Goal: Task Accomplishment & Management: Manage account settings

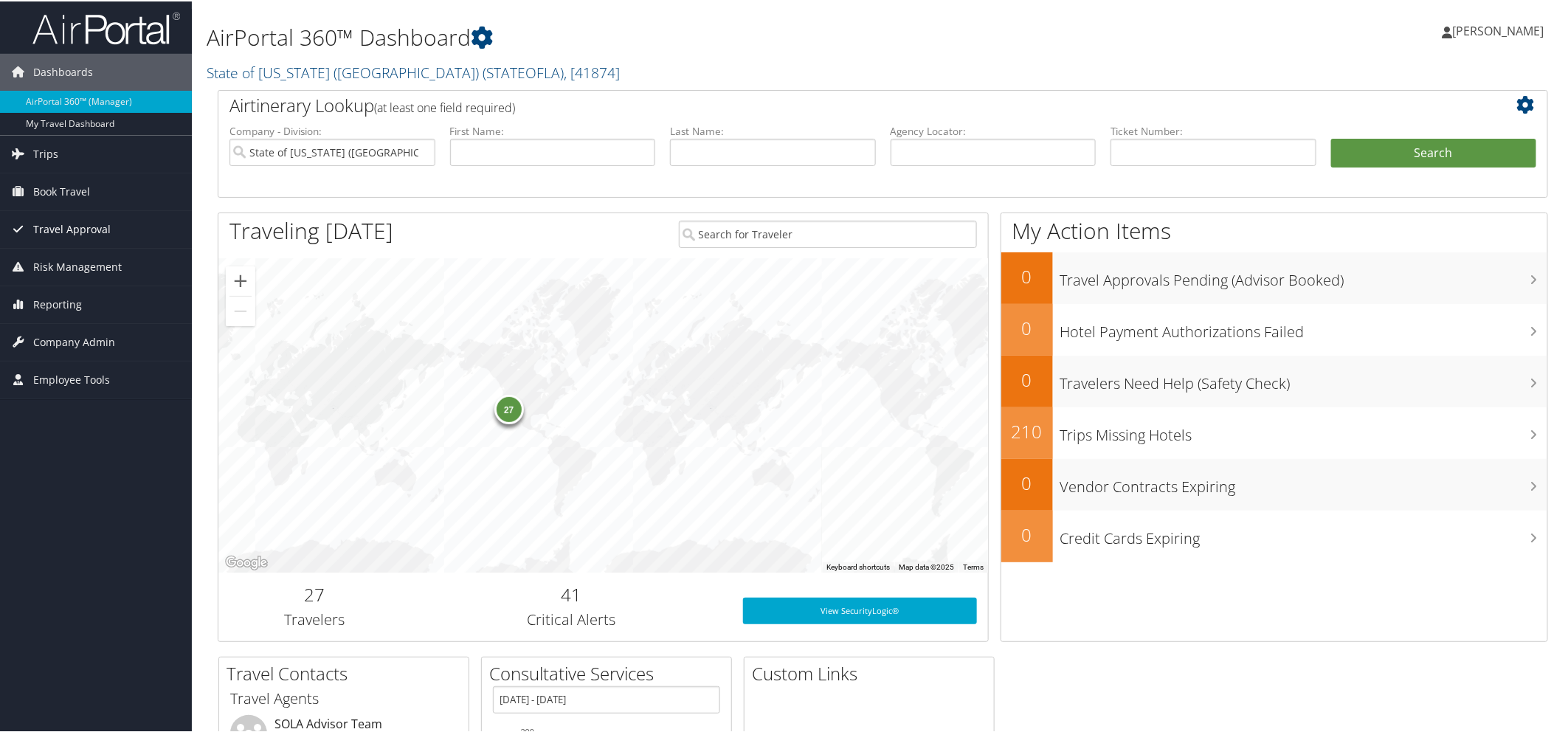
click at [61, 224] on span "Travel Approval" at bounding box center [71, 227] width 77 height 36
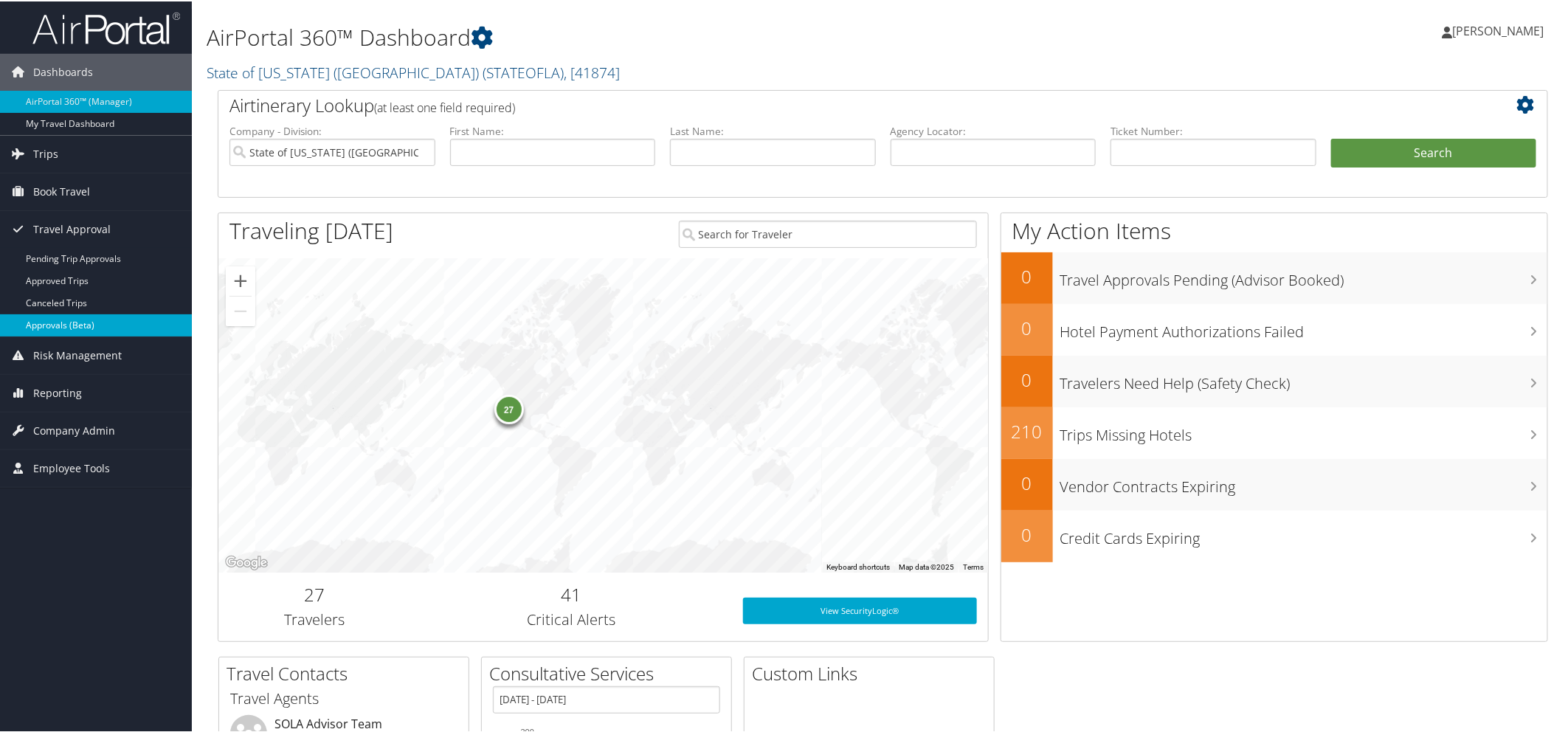
click at [59, 323] on link "Approvals (Beta)" at bounding box center [96, 324] width 192 height 22
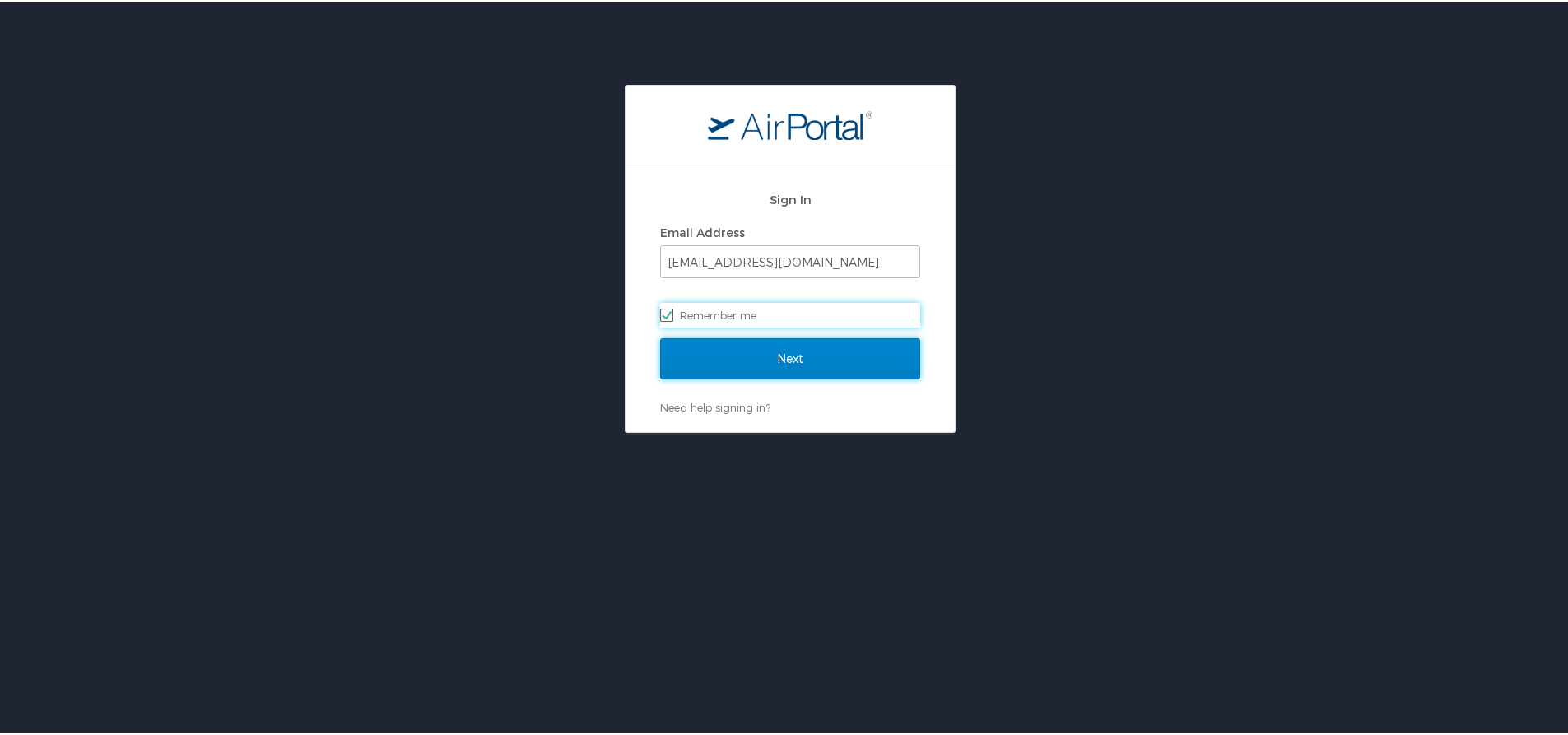
click at [749, 356] on input "Next" at bounding box center [790, 356] width 260 height 41
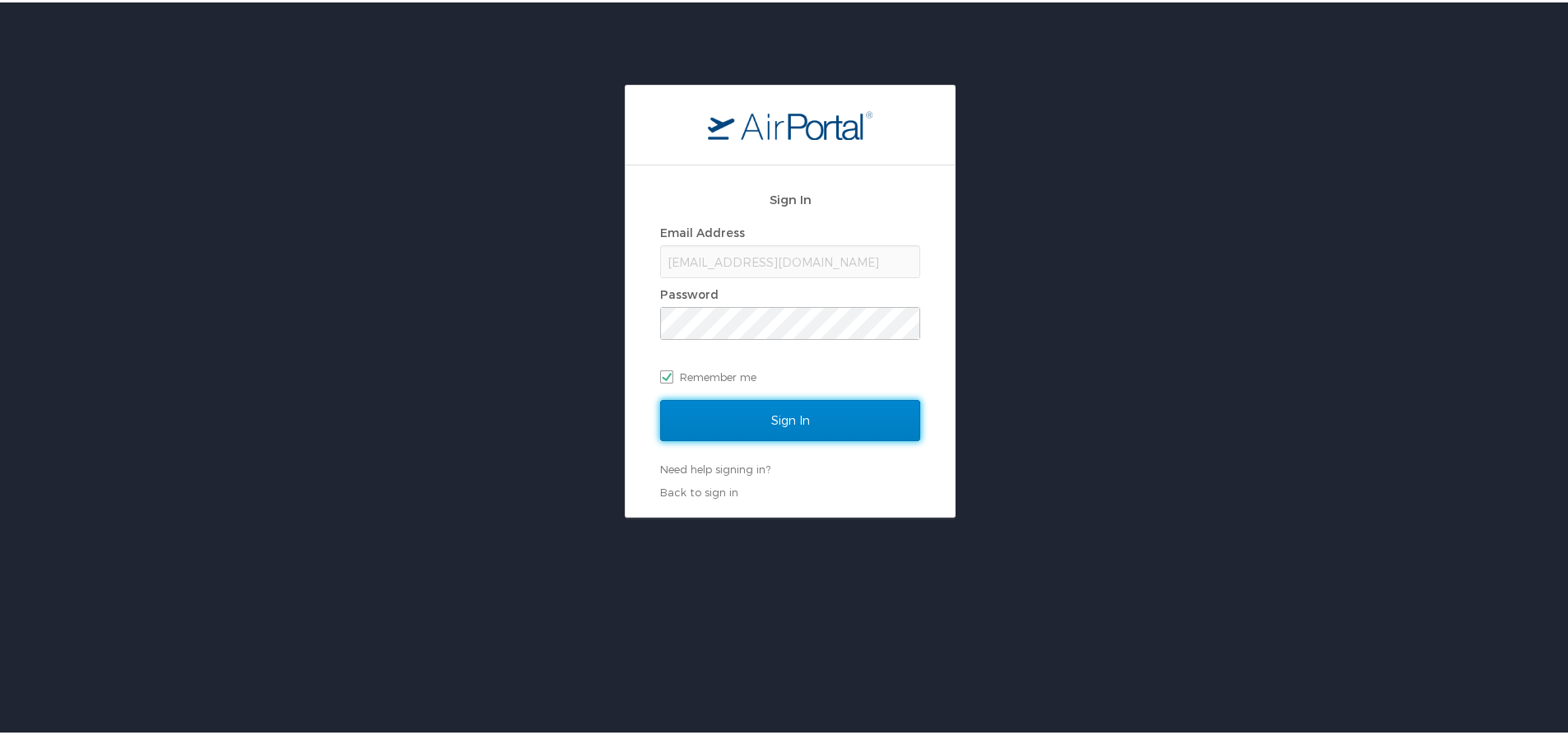
click at [741, 417] on input "Sign In" at bounding box center [790, 417] width 260 height 41
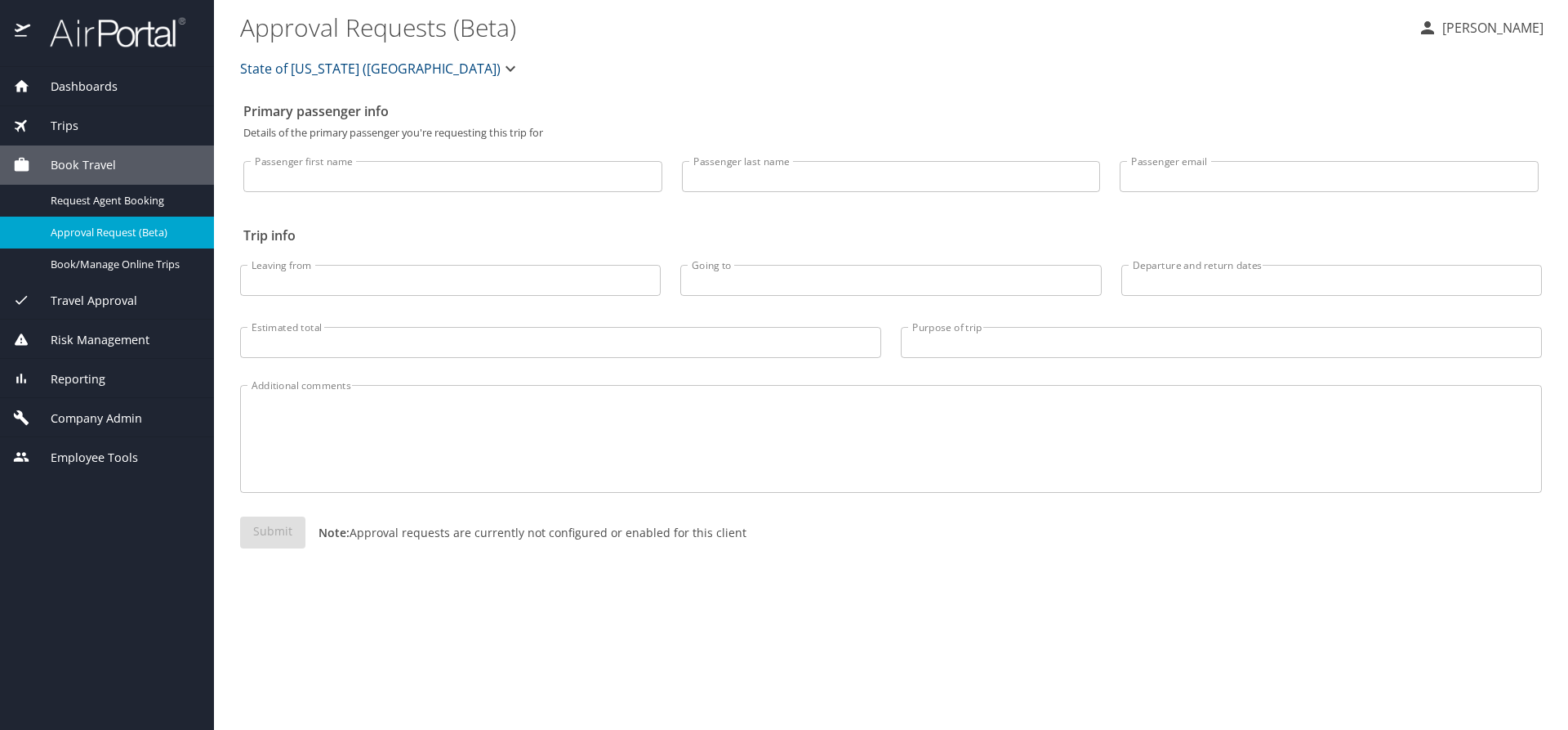
click at [103, 302] on span "Travel Approval" at bounding box center [84, 301] width 107 height 18
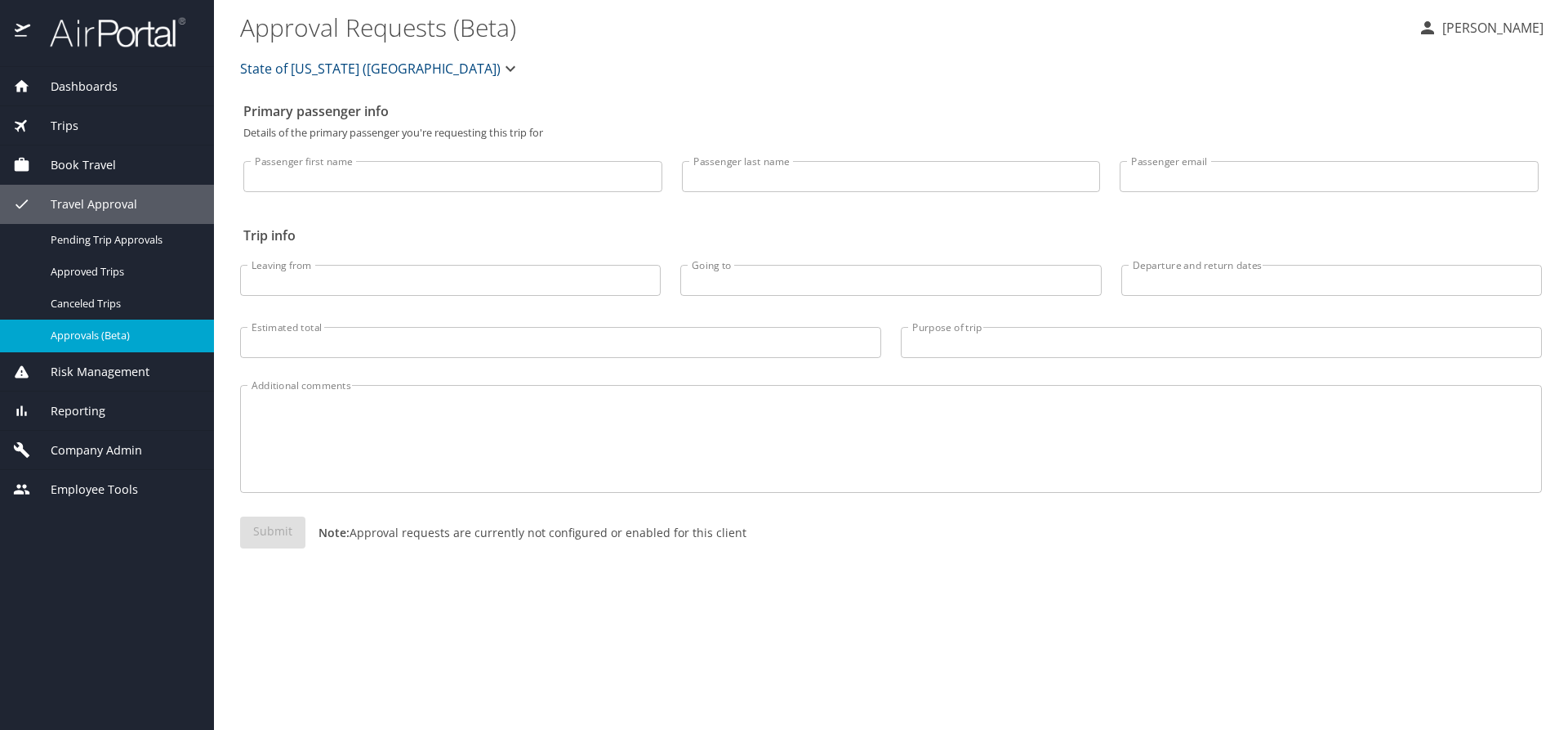
click at [107, 335] on span "Approvals (Beta)" at bounding box center [122, 335] width 144 height 16
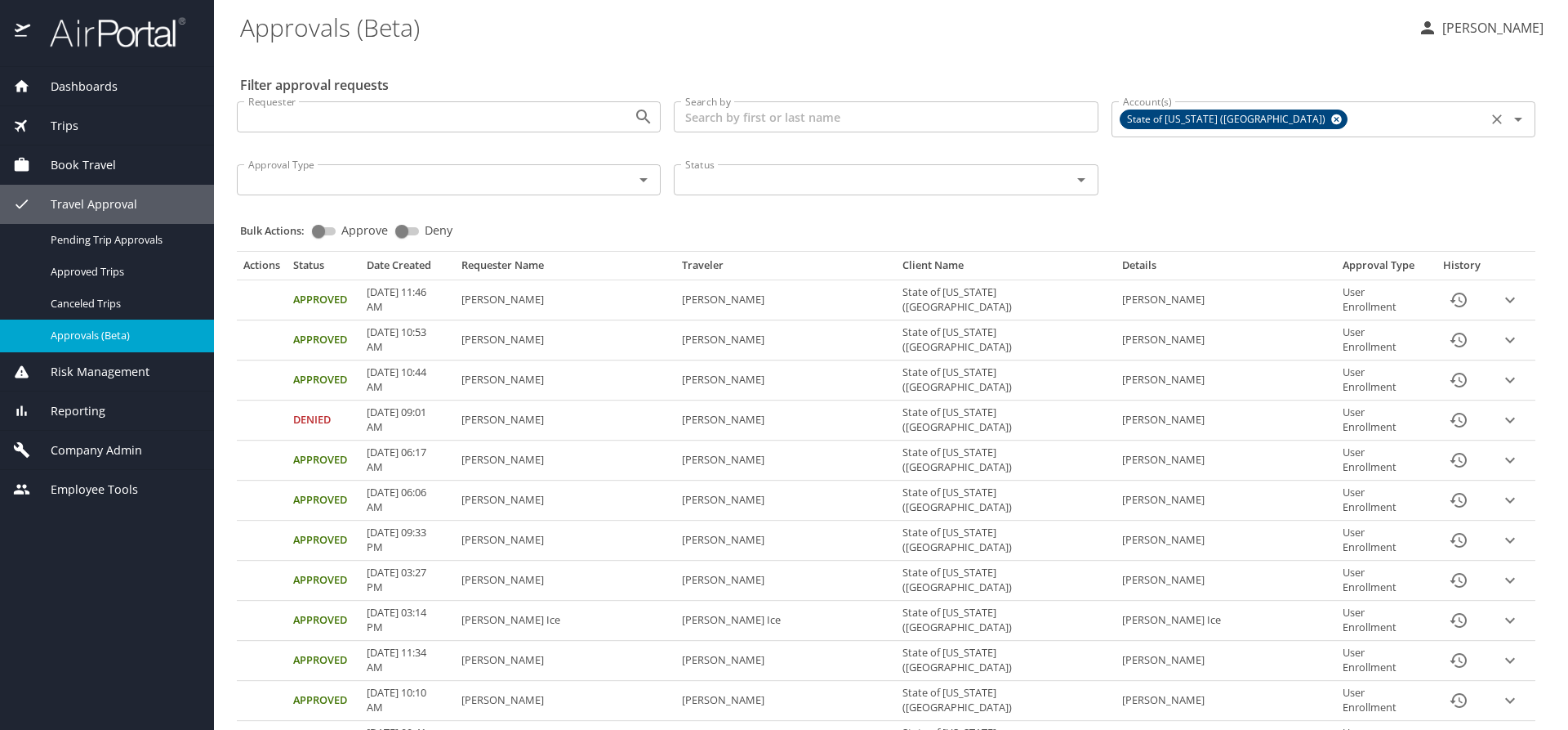
click at [1331, 116] on icon at bounding box center [1336, 119] width 10 height 10
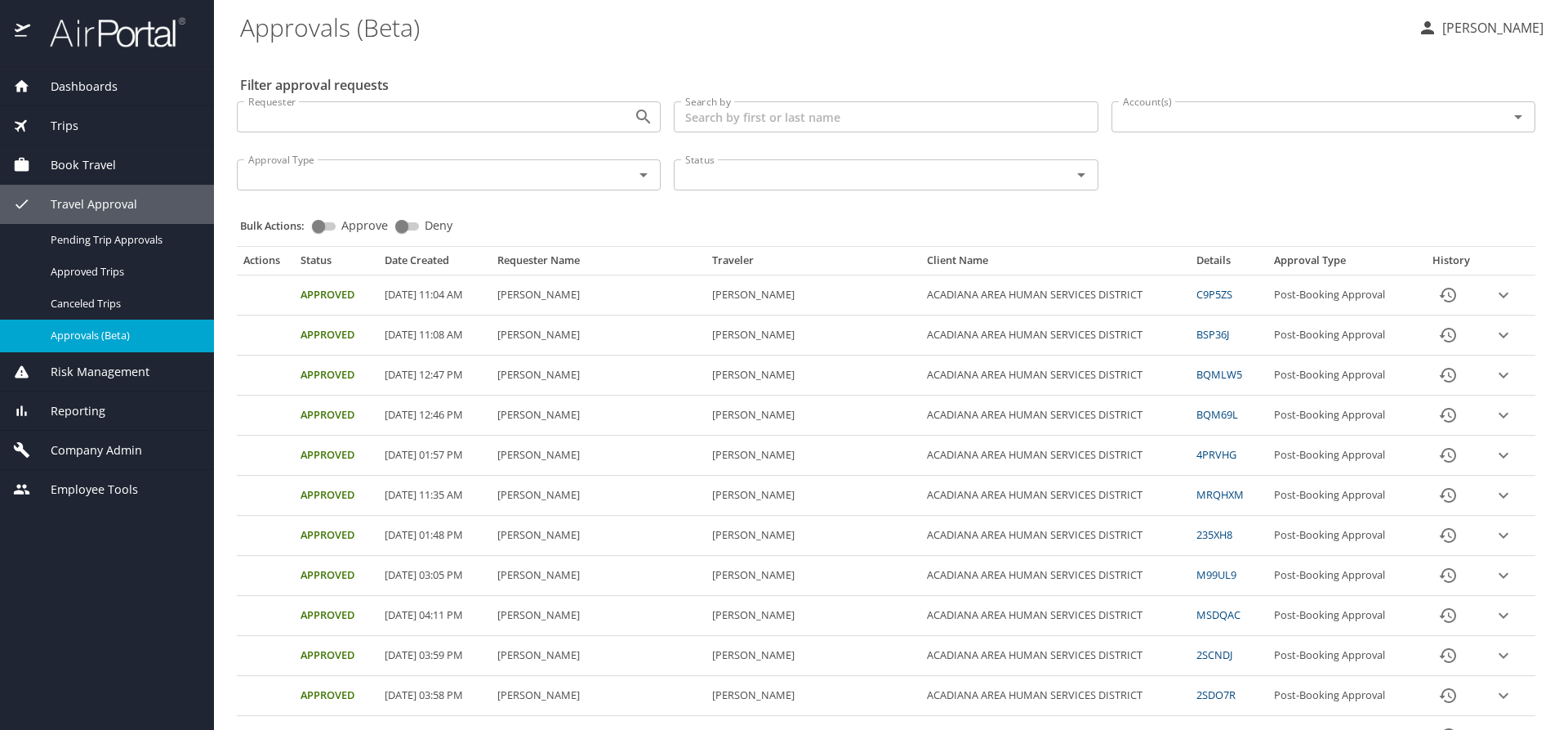
click at [1206, 119] on input "Account(s)" at bounding box center [1299, 116] width 366 height 22
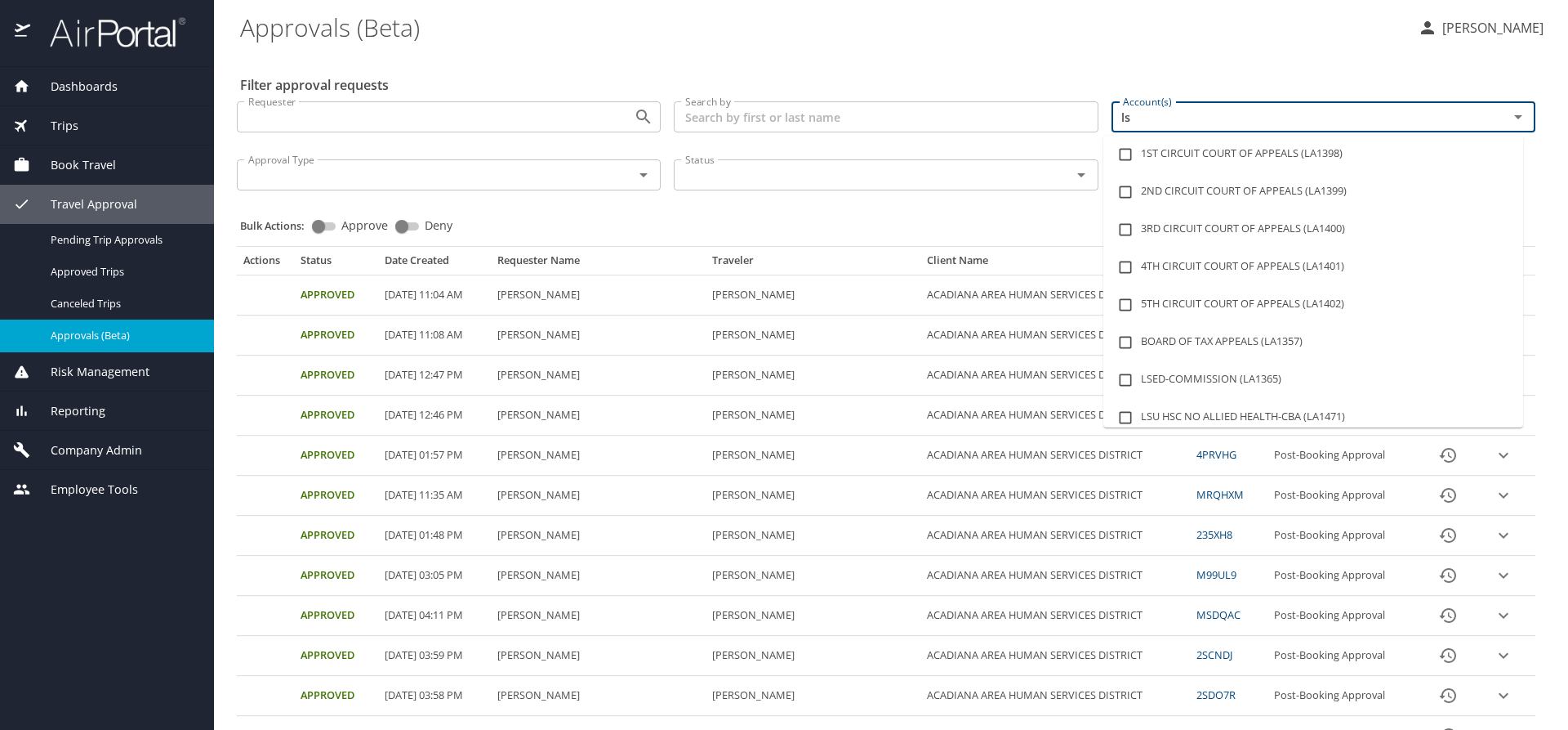
type input "lsu"
click at [1229, 414] on li "LSU LSU HEALTH SCIENCES CTR SHREVEPORT (LA1481)" at bounding box center [1313, 417] width 420 height 38
checkbox input "true"
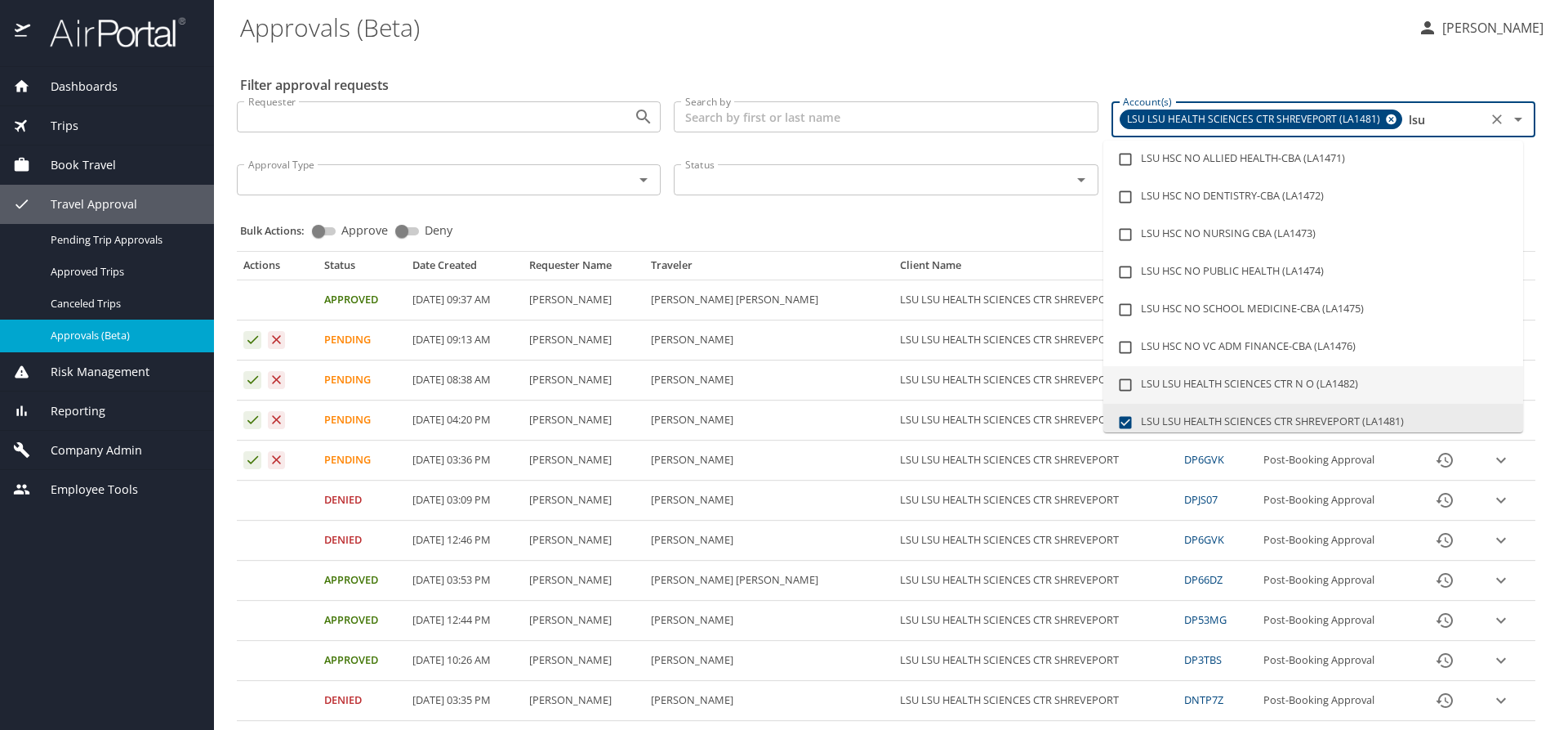
type input "lsu"
click at [924, 208] on div "Bulk Actions: Approve Deny" at bounding box center [891, 223] width 1301 height 36
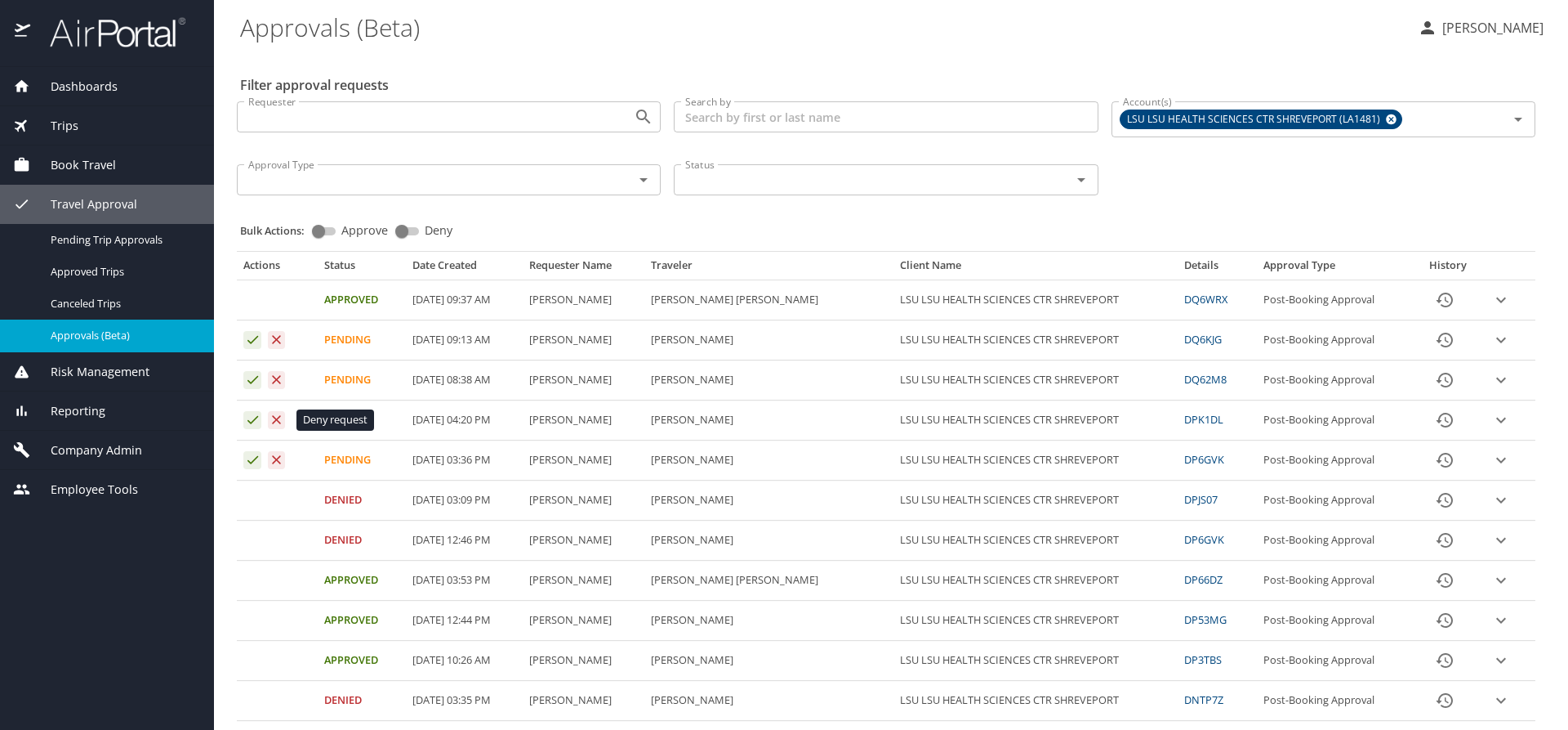
click at [275, 420] on icon "Approval table" at bounding box center [276, 419] width 16 height 16
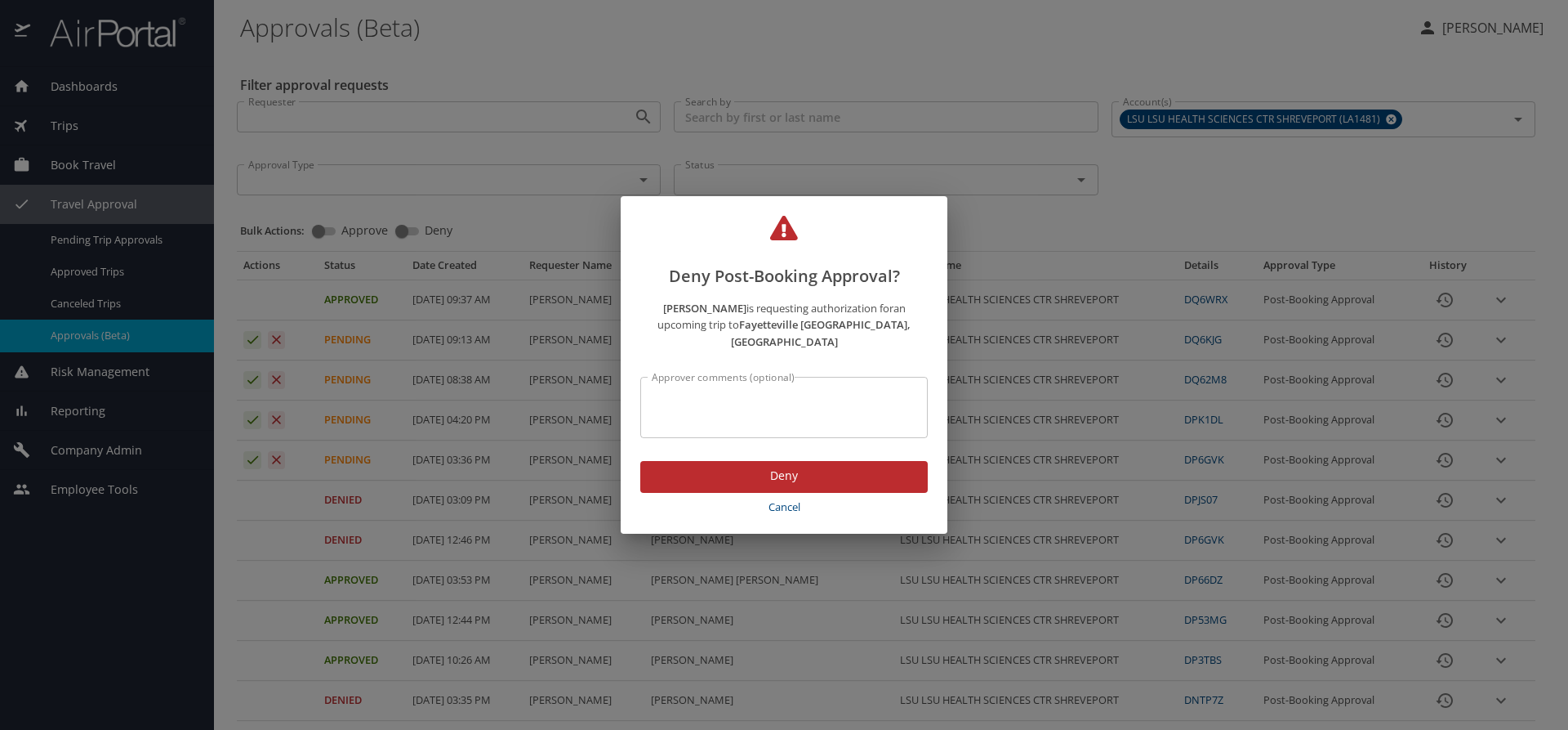
click at [668, 466] on span "Deny" at bounding box center [784, 476] width 261 height 21
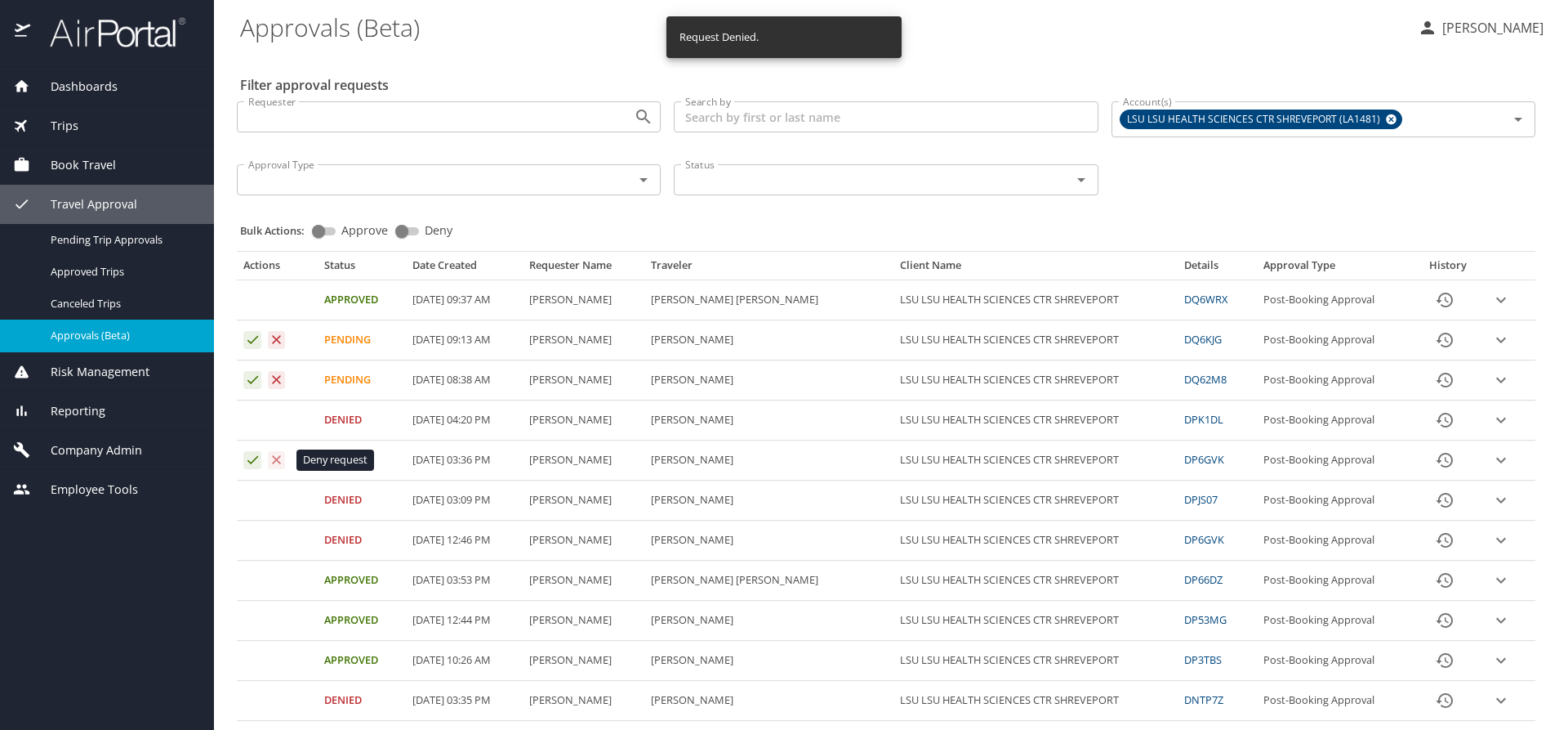
click at [278, 458] on icon "Approval table" at bounding box center [278, 459] width 9 height 9
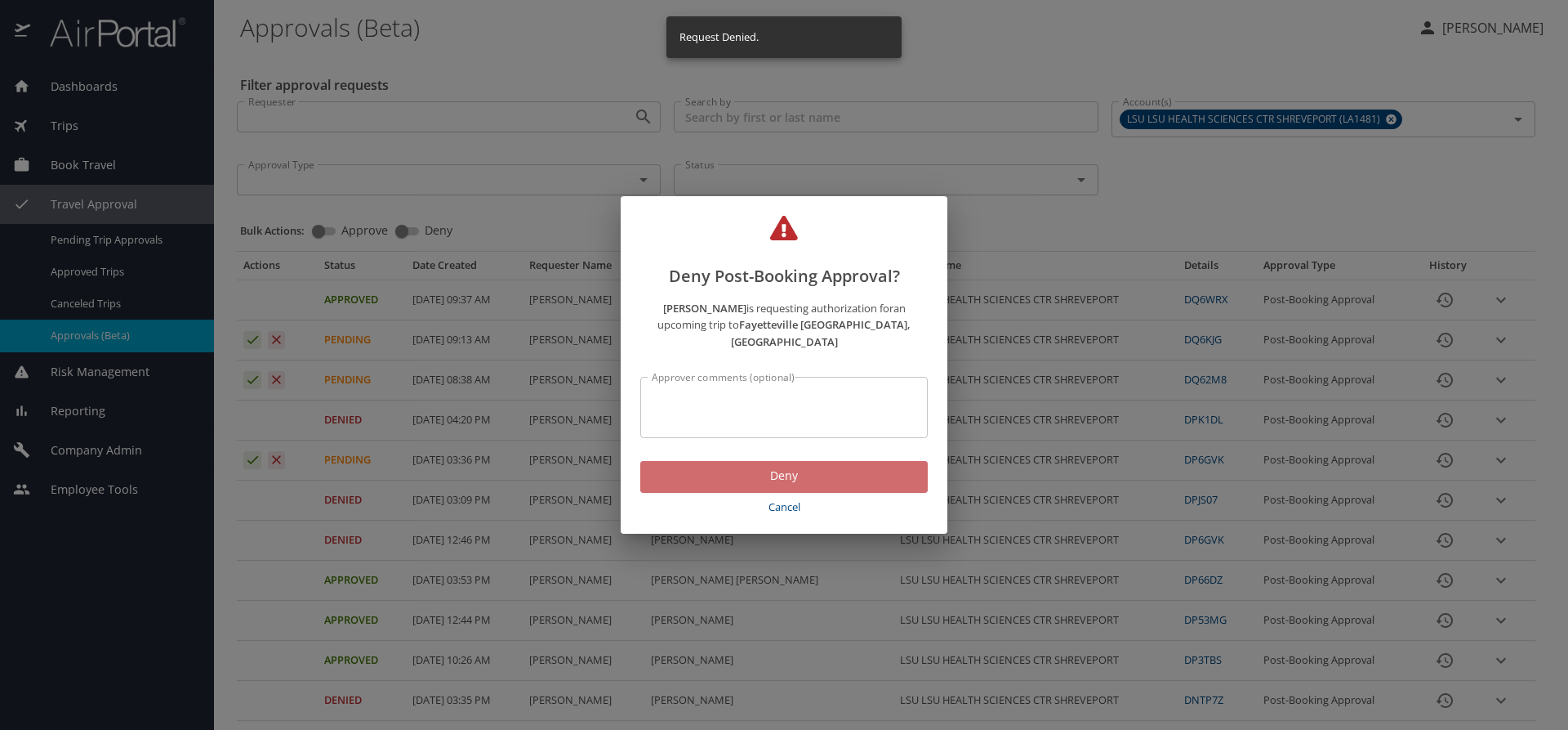
click at [721, 472] on span "Deny" at bounding box center [784, 476] width 261 height 21
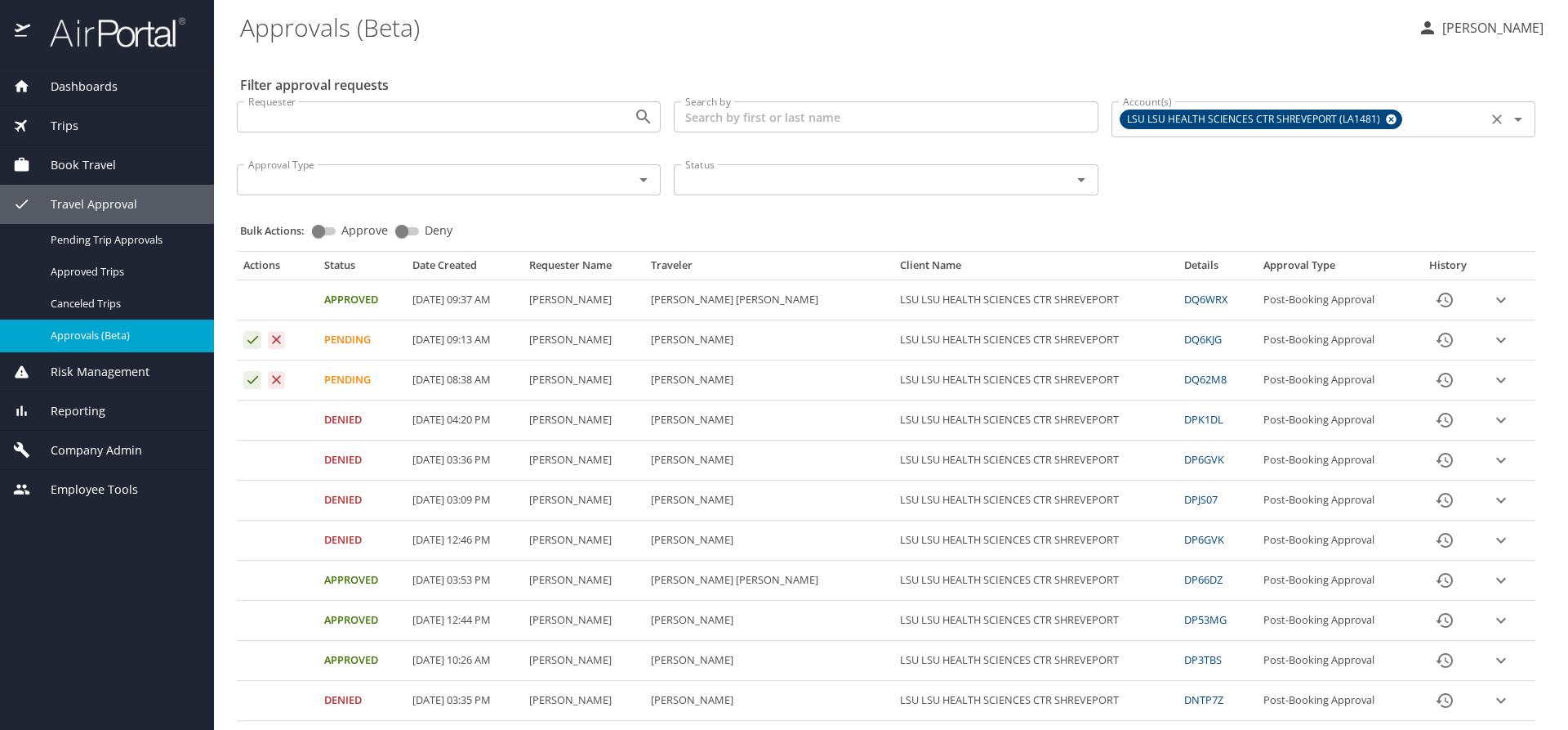
click at [1386, 121] on icon at bounding box center [1391, 119] width 10 height 10
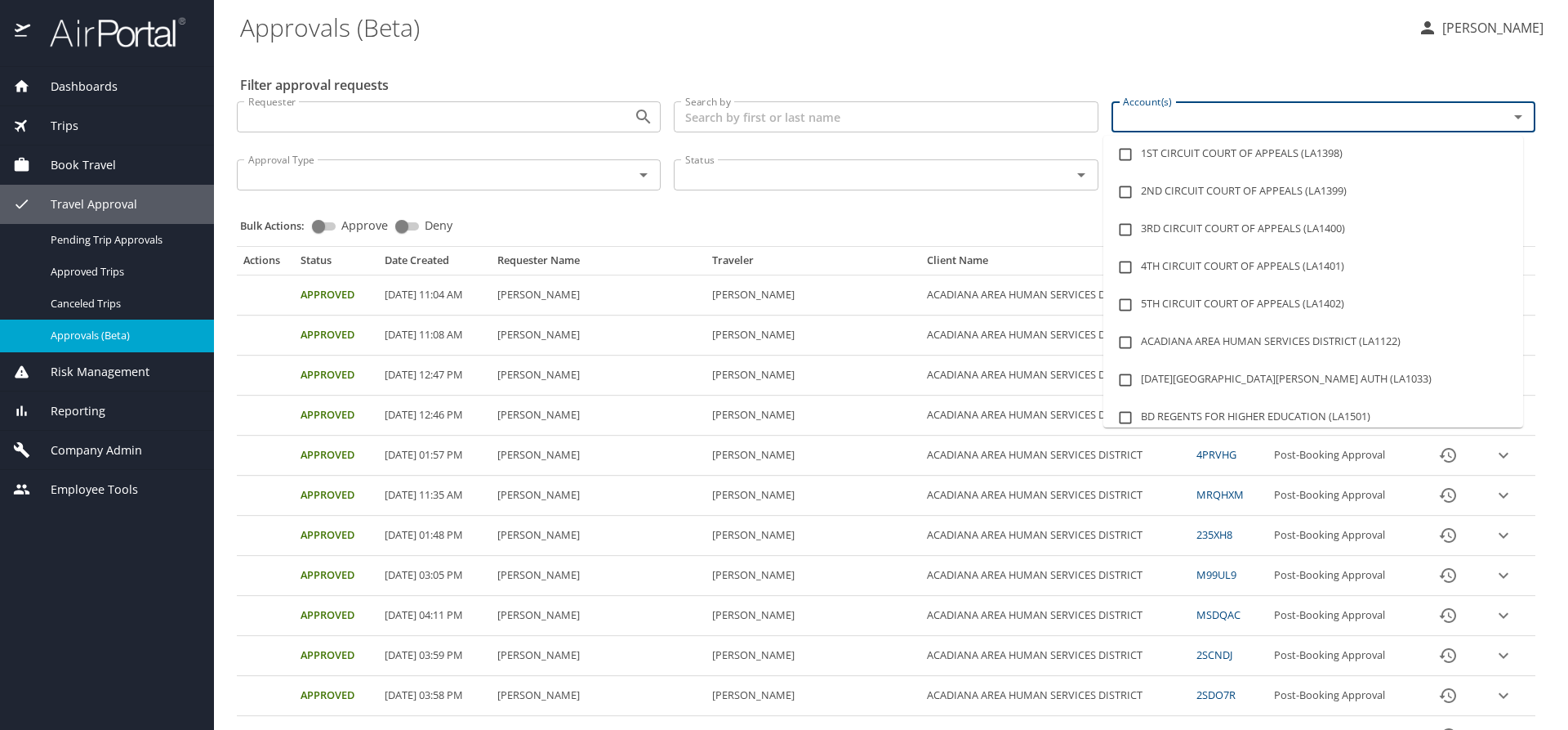
click at [1329, 124] on input "Account(s)" at bounding box center [1299, 116] width 366 height 22
type input "lsu"
click at [1277, 372] on li "LSU LSU HEALTH SCIENCES CTR N O (LA1482)" at bounding box center [1313, 380] width 420 height 38
checkbox input "true"
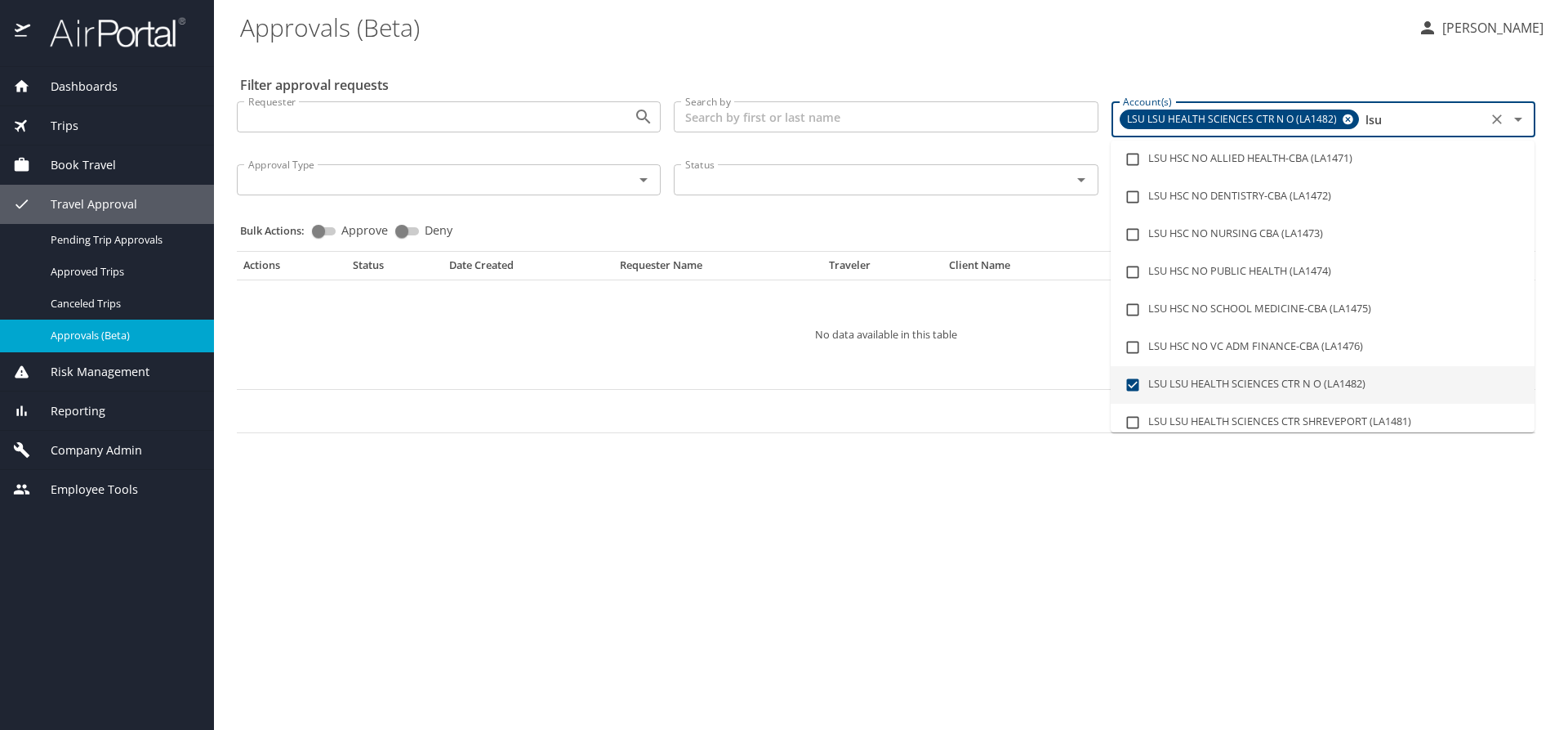
scroll to position [82, 0]
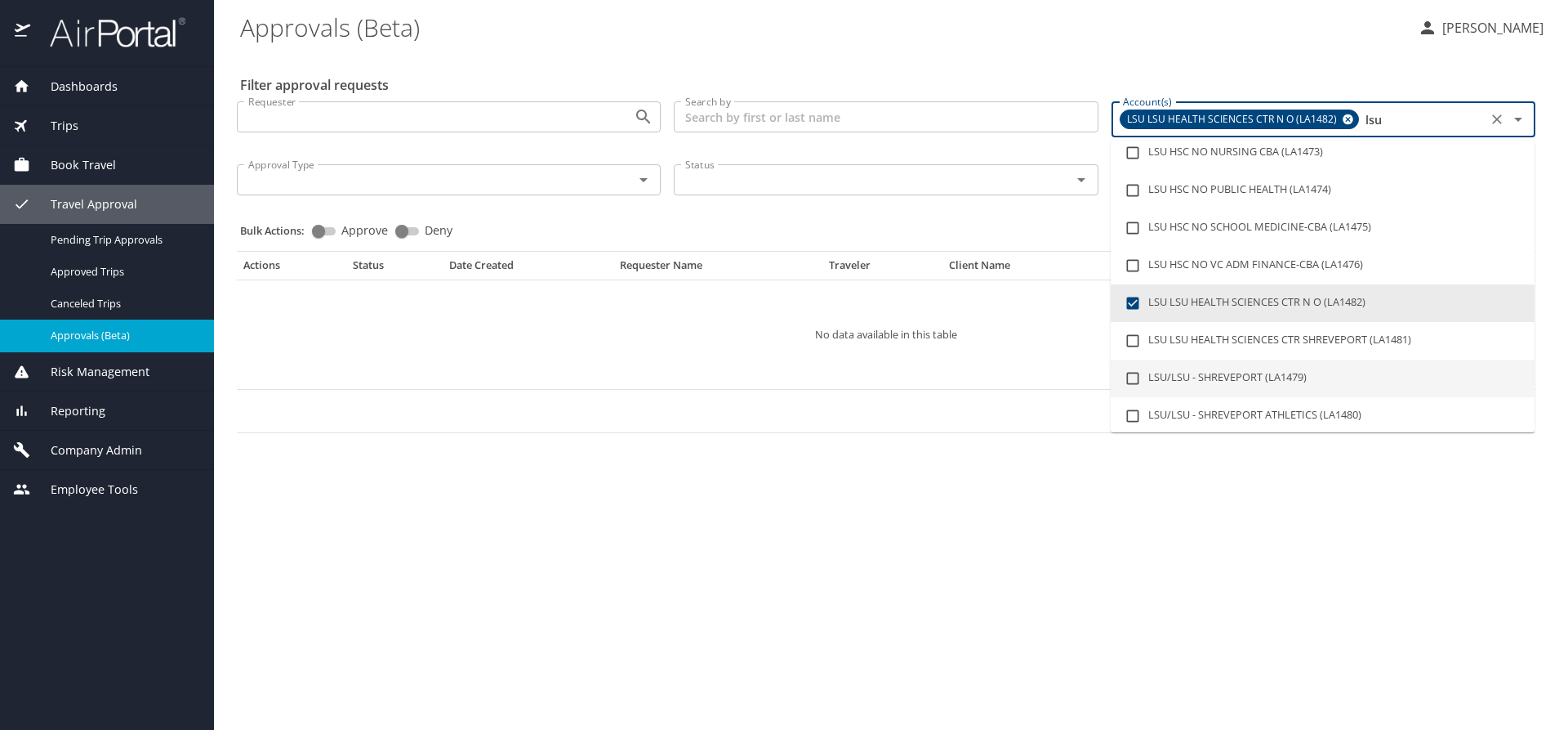
click at [1238, 381] on li "LSU/LSU - SHREVEPORT (LA1479)" at bounding box center [1322, 379] width 423 height 38
checkbox input "true"
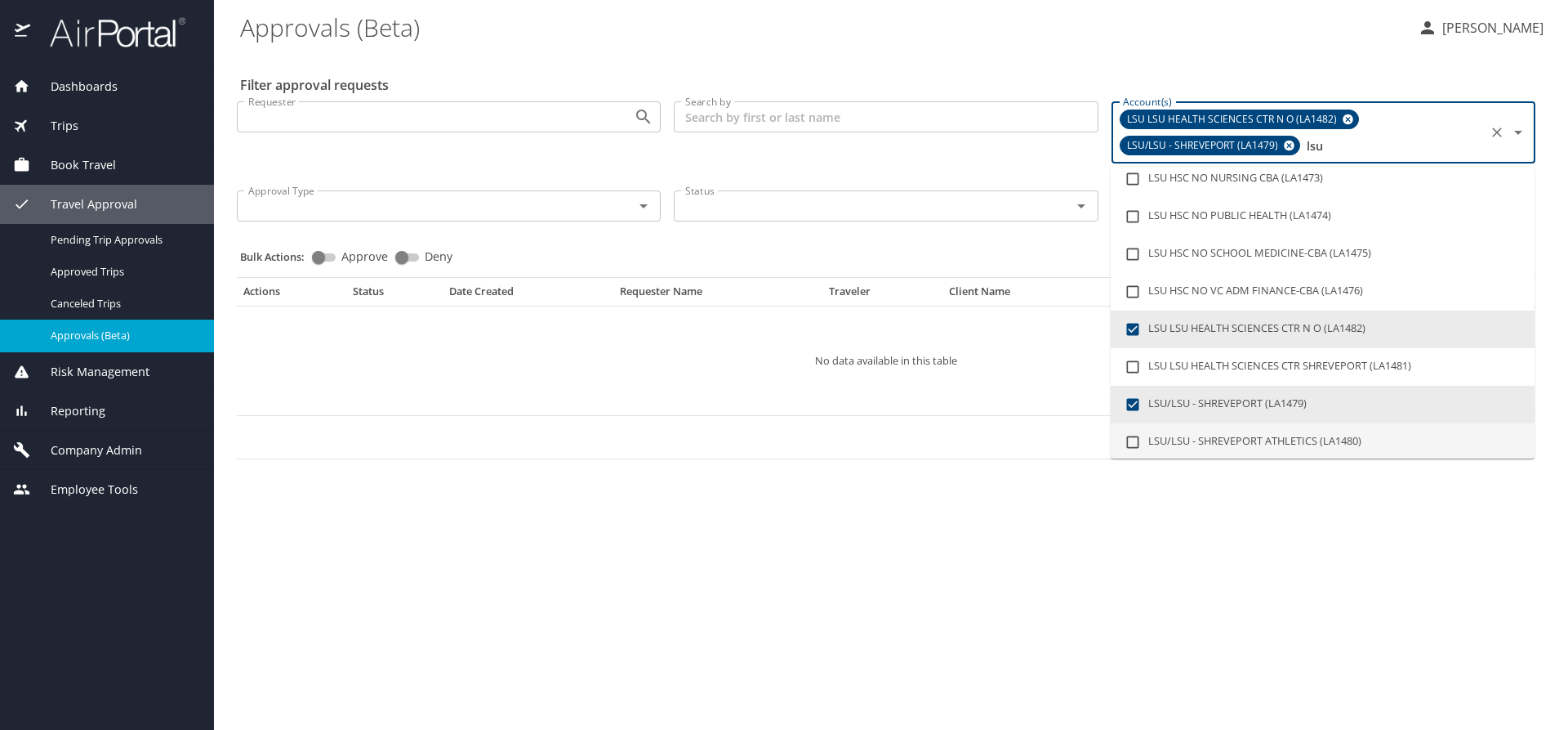
type input "lsu"
click at [1035, 564] on main "Approvals (Beta) [PERSON_NAME] Filter approval requests Requester Requester Sea…" at bounding box center [891, 365] width 1354 height 730
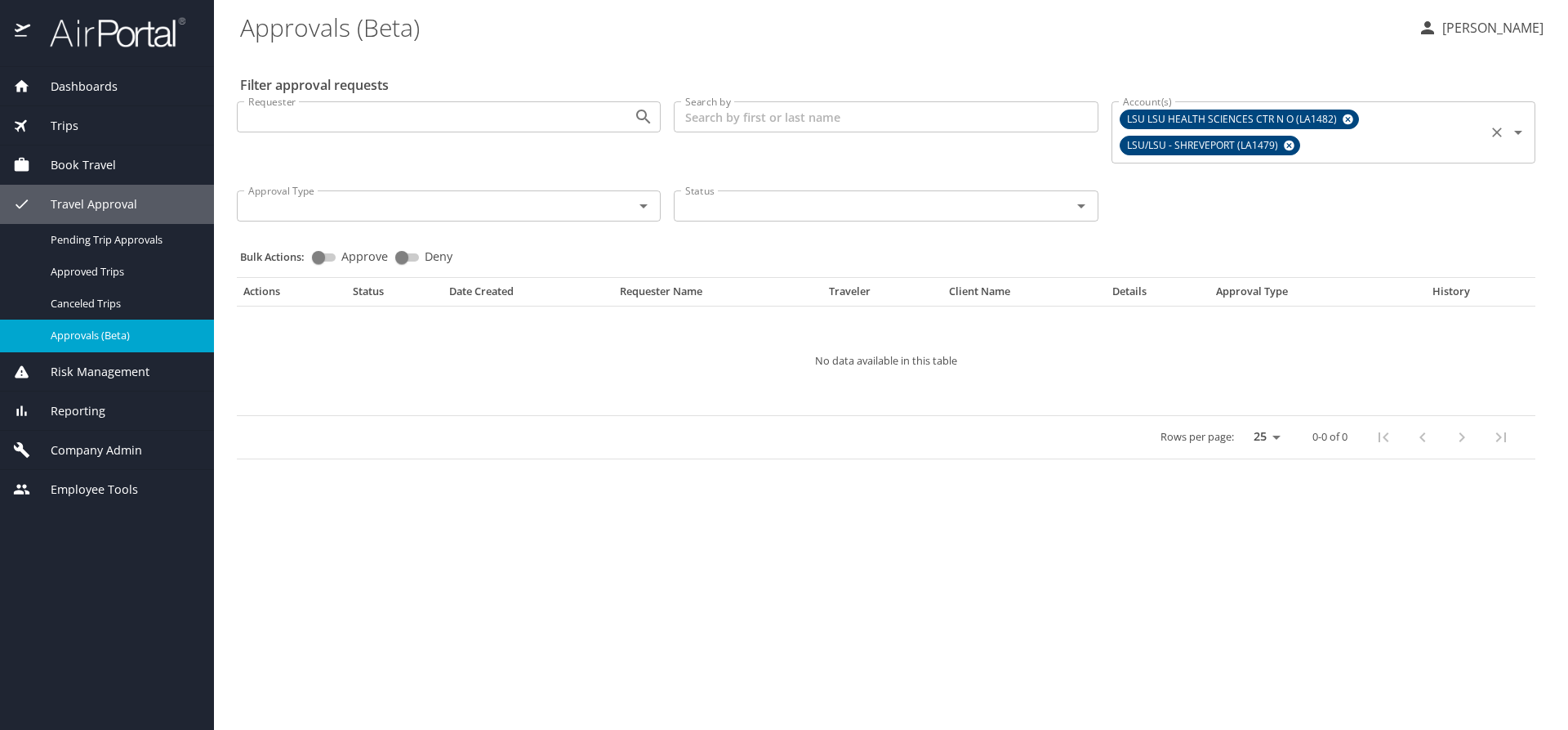
click at [1286, 148] on icon at bounding box center [1288, 146] width 10 height 10
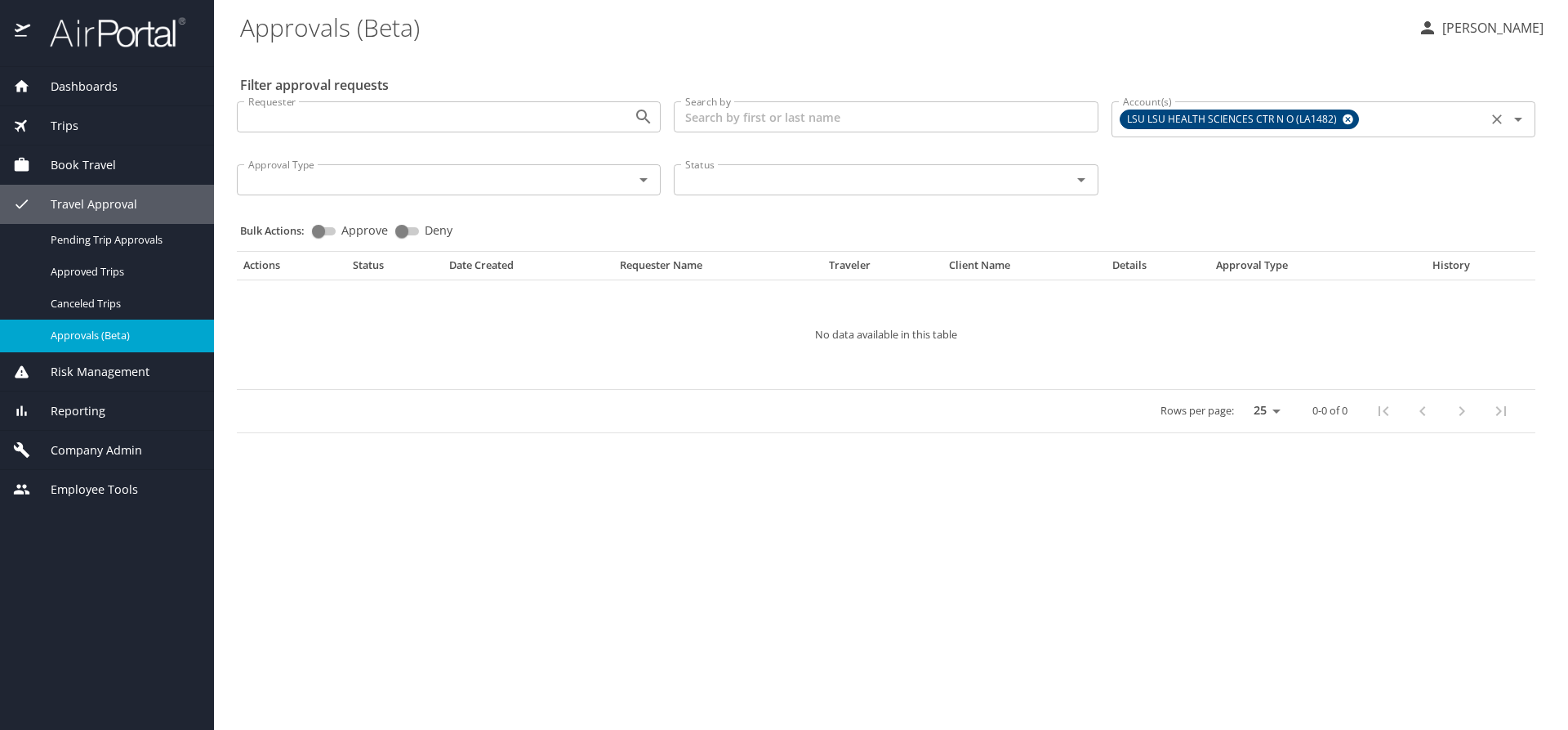
click at [1343, 120] on icon at bounding box center [1347, 118] width 12 height 18
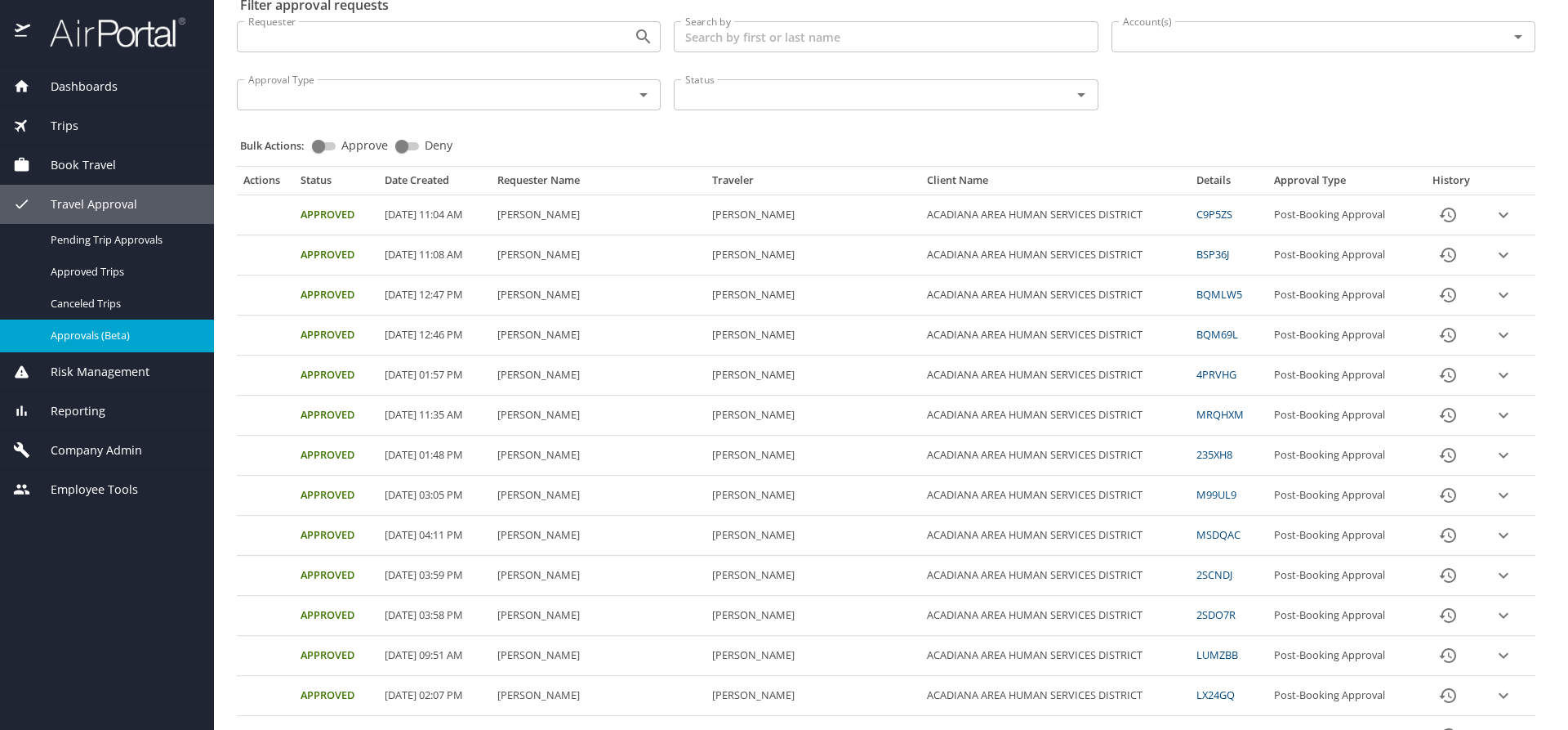
scroll to position [0, 0]
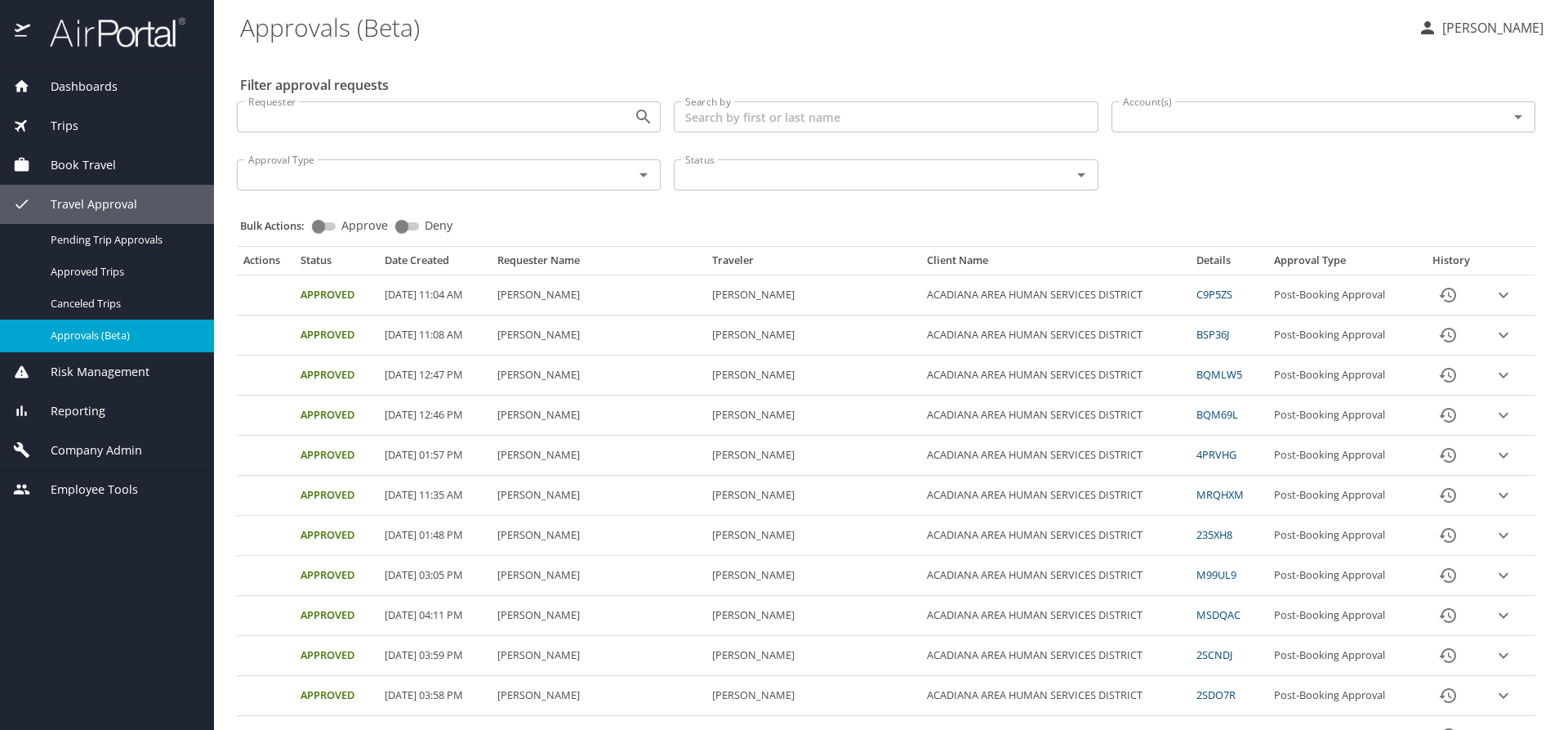
click at [1260, 113] on input "Account(s)" at bounding box center [1299, 116] width 366 height 22
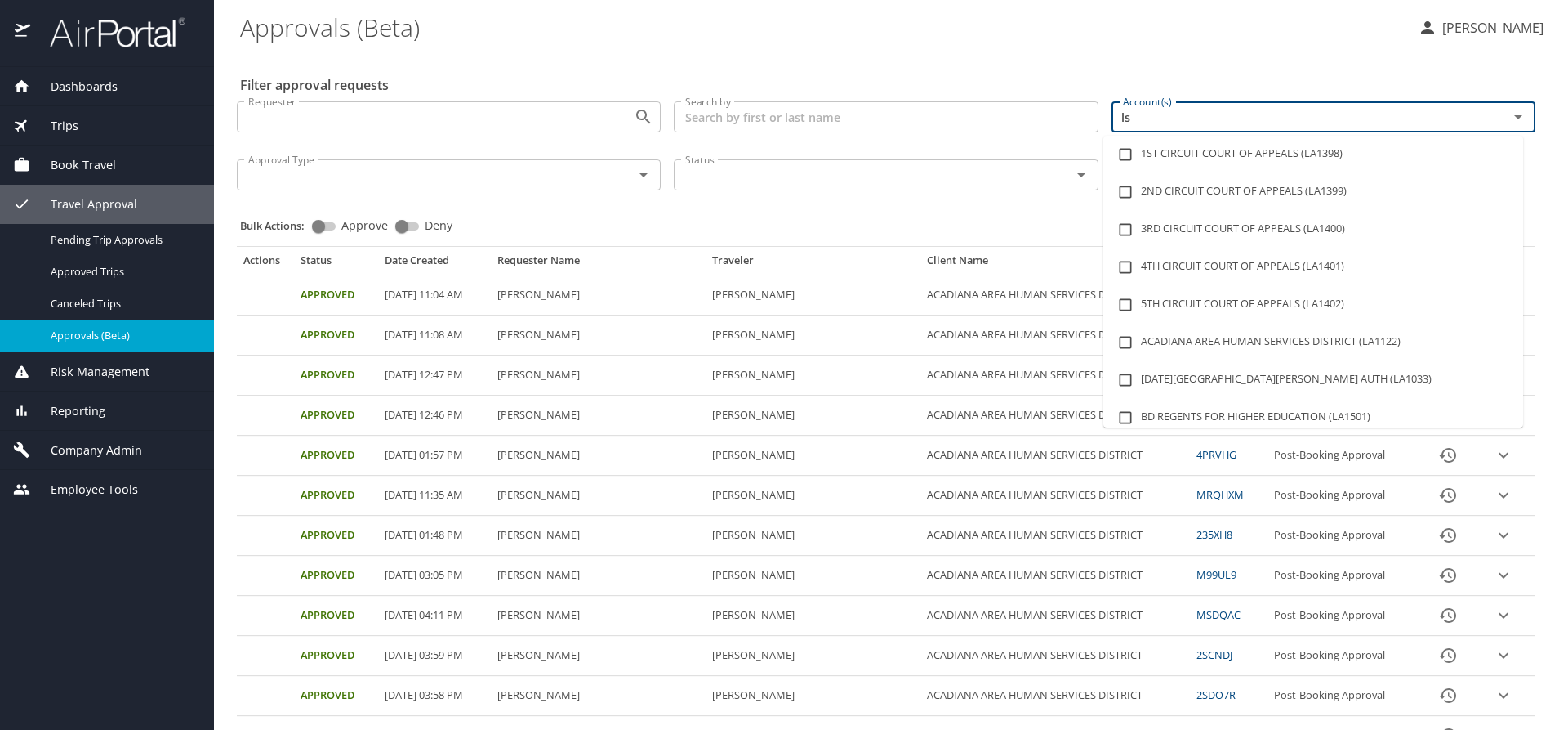
type input "l"
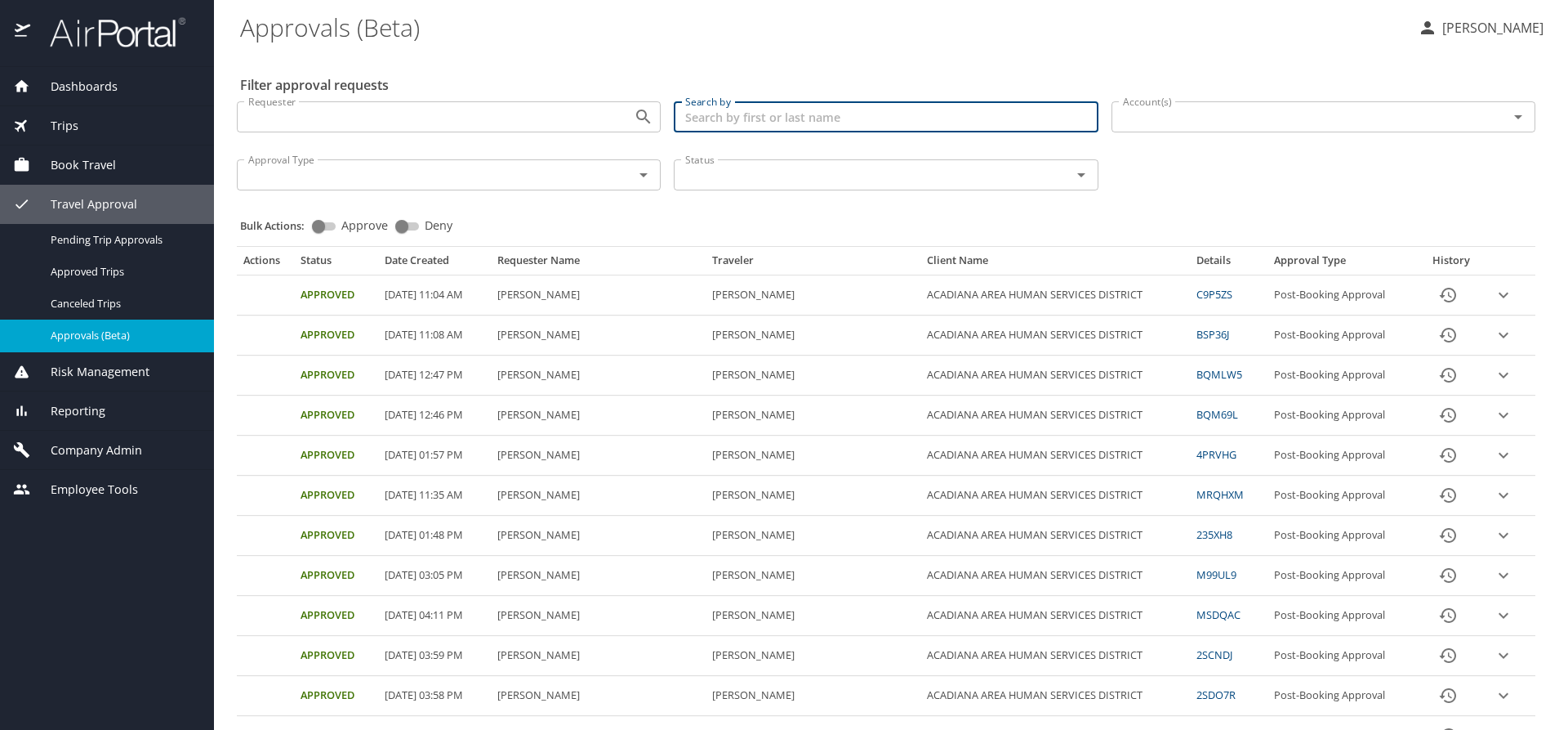
click at [827, 116] on input "Search by" at bounding box center [885, 116] width 423 height 31
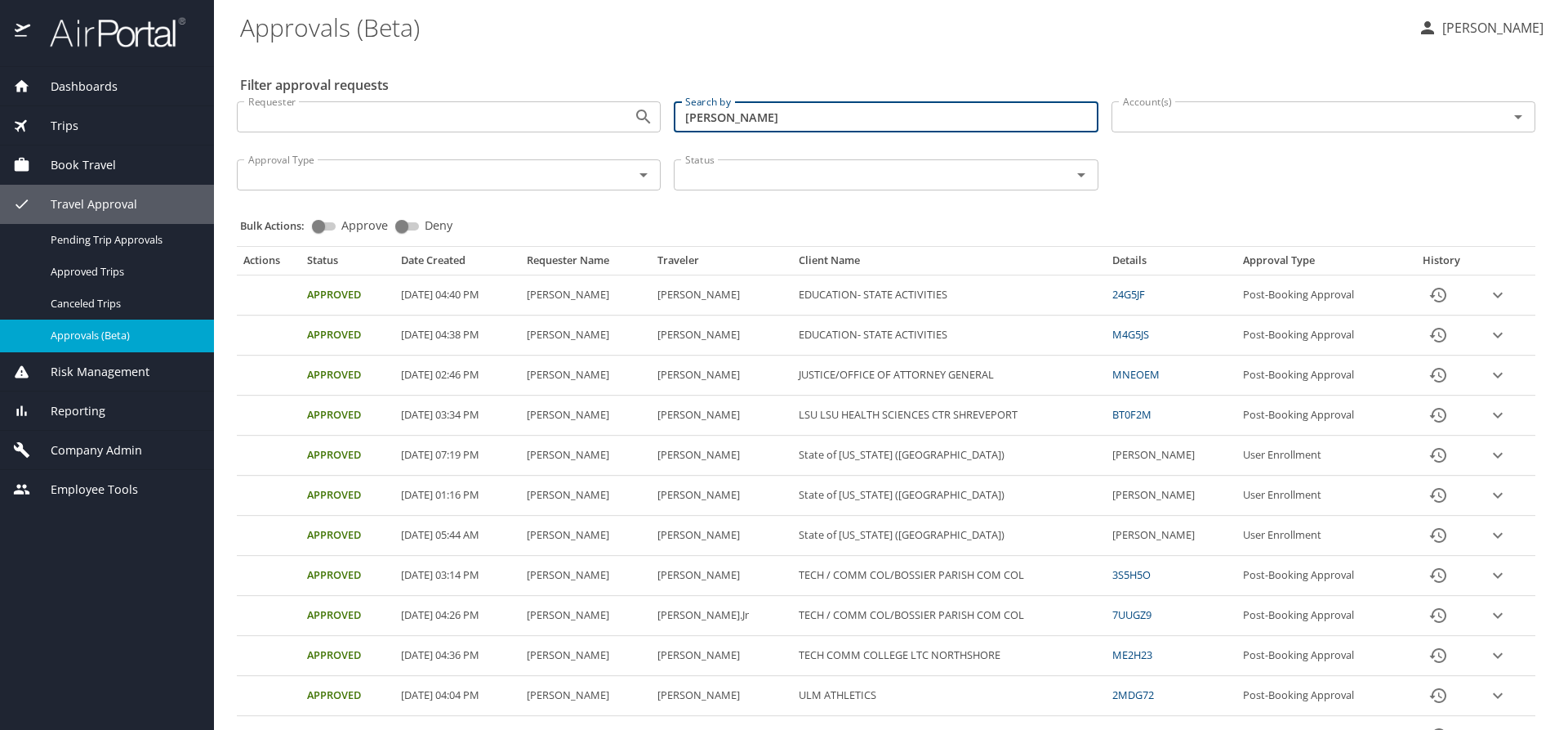
click at [792, 117] on input "[PERSON_NAME]" at bounding box center [885, 116] width 423 height 31
type input "p"
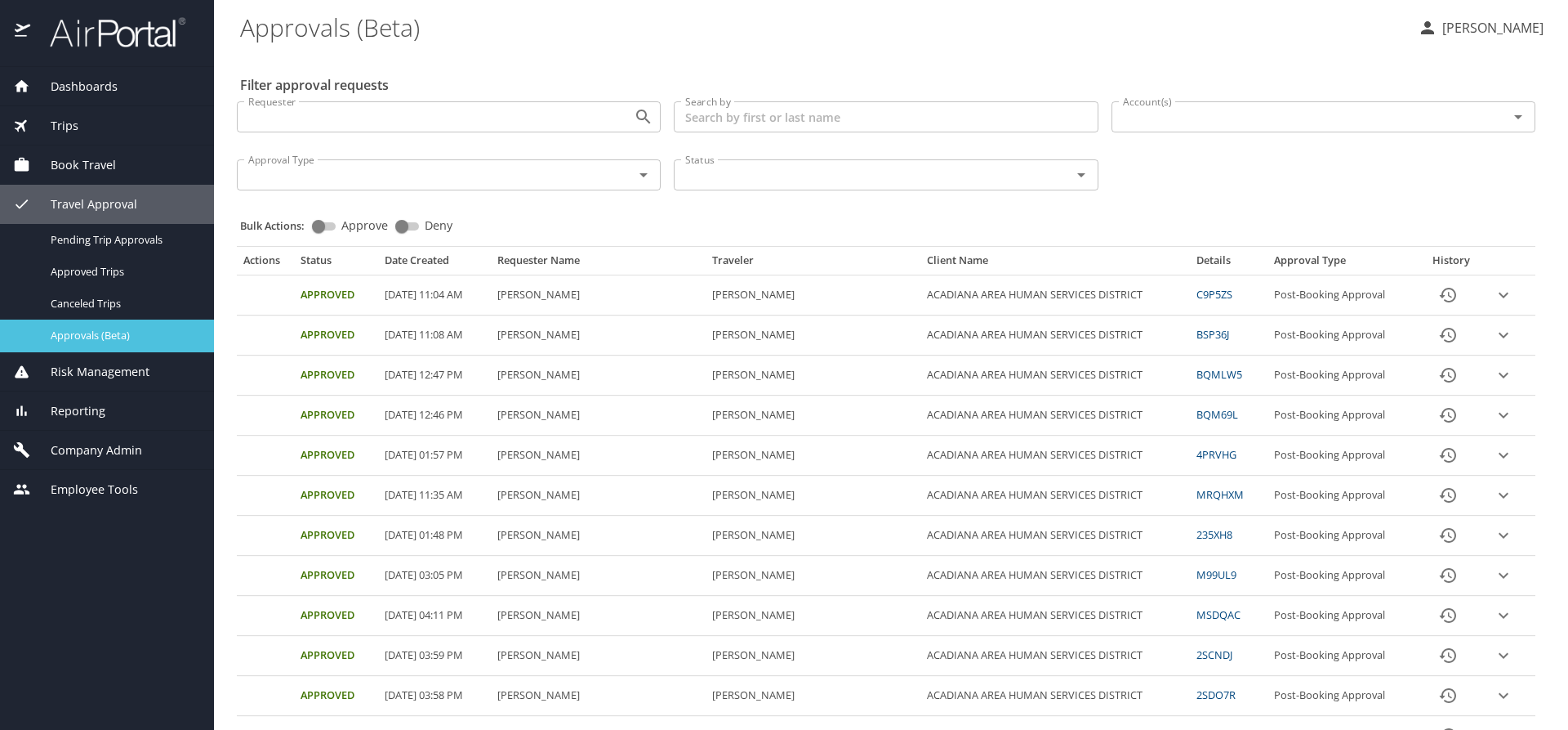
click at [116, 333] on span "Approvals (Beta)" at bounding box center [122, 335] width 144 height 16
